Goal: Information Seeking & Learning: Learn about a topic

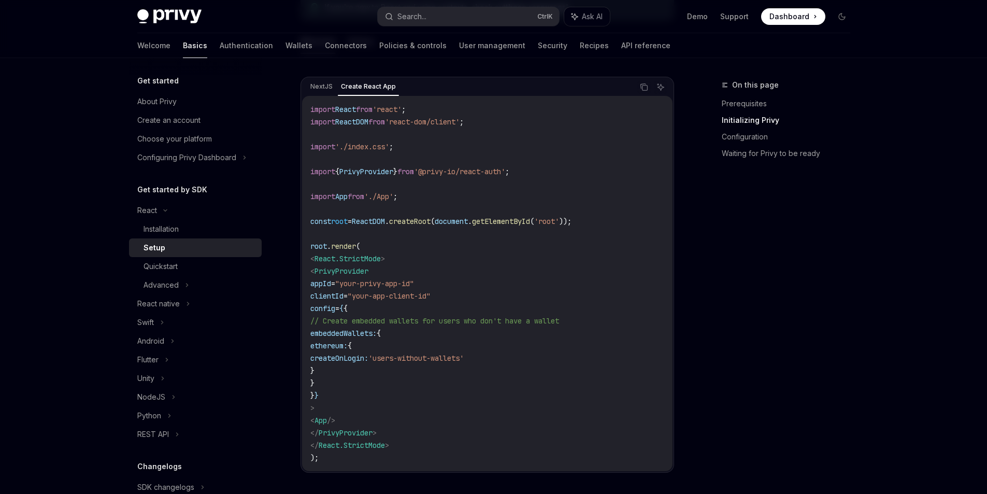
scroll to position [367, 0]
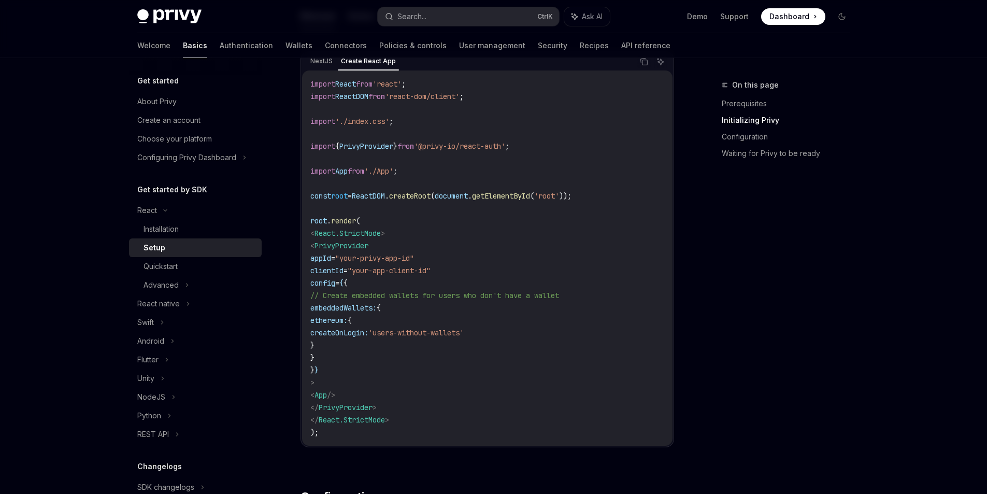
drag, startPoint x: 346, startPoint y: 308, endPoint x: 361, endPoint y: 344, distance: 38.6
click at [361, 344] on code "import React from 'react' ; import ReactDOM from 'react-dom/client' ; import '.…" at bounding box center [487, 258] width 354 height 361
click at [437, 386] on code "import React from 'react' ; import ReactDOM from 'react-dom/client' ; import '.…" at bounding box center [487, 258] width 354 height 361
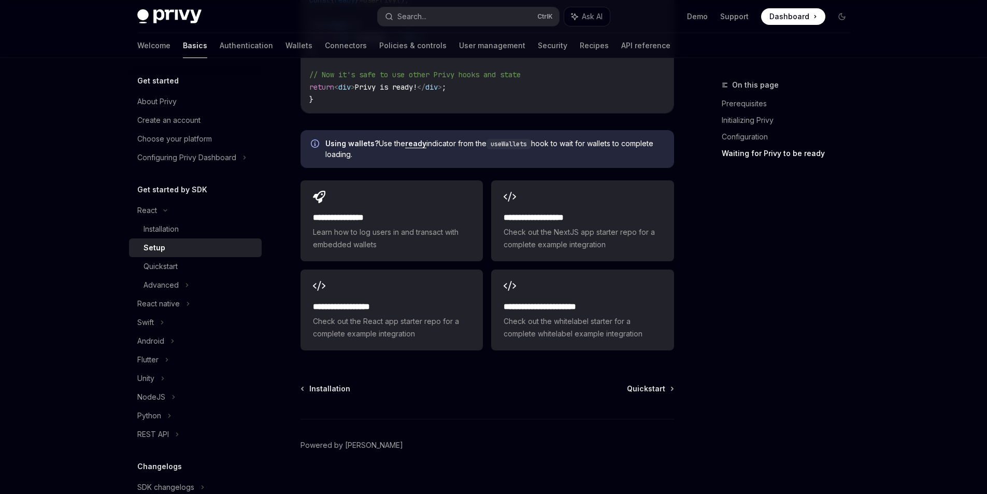
scroll to position [1354, 0]
